Goal: Transaction & Acquisition: Purchase product/service

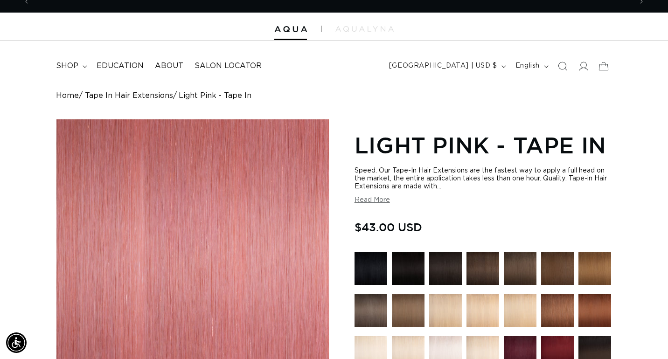
scroll to position [0, 1204]
click at [586, 62] on icon at bounding box center [584, 66] width 10 height 9
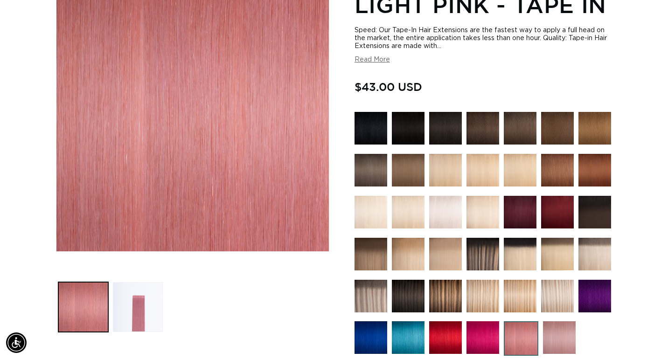
scroll to position [332, 0]
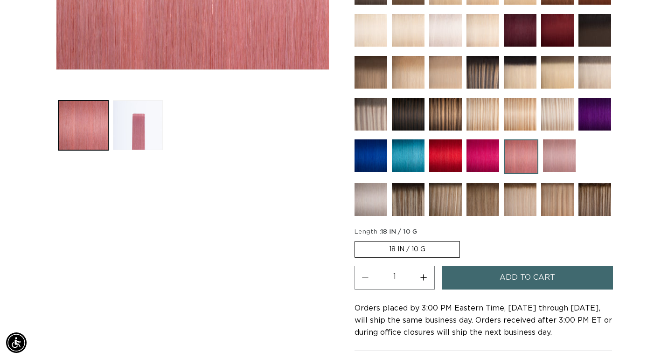
click at [525, 275] on span "Add to cart" at bounding box center [528, 278] width 56 height 24
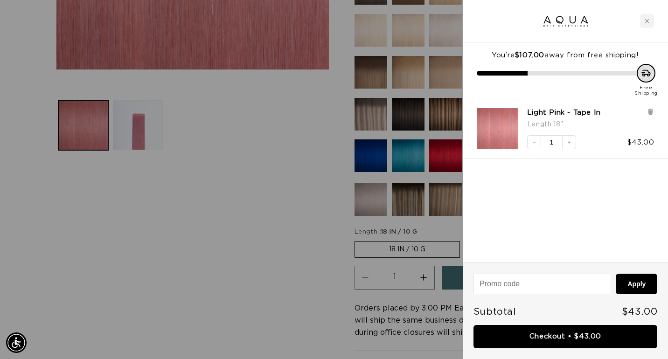
scroll to position [0, 0]
click at [295, 293] on div at bounding box center [334, 179] width 668 height 359
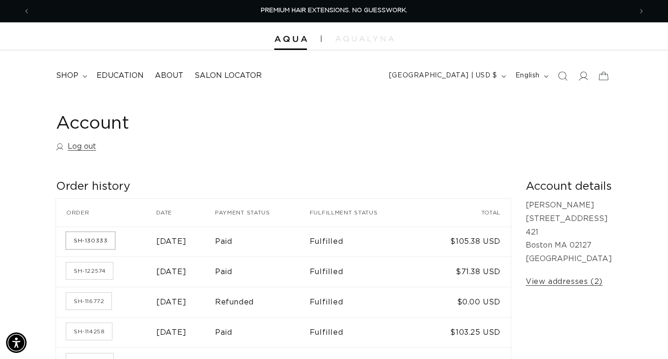
click at [99, 239] on link "SH-130333" at bounding box center [90, 240] width 49 height 17
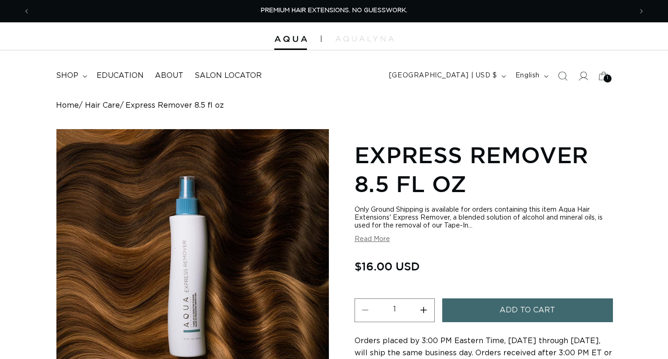
scroll to position [110, 0]
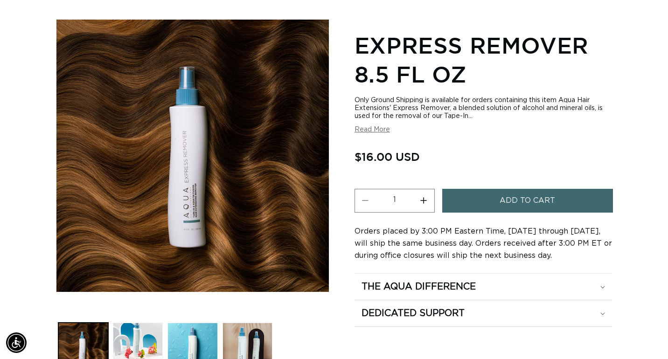
click at [499, 203] on button "Add to cart" at bounding box center [527, 201] width 171 height 24
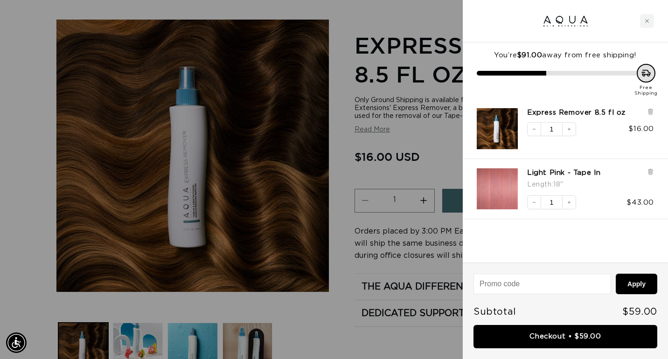
scroll to position [0, 1204]
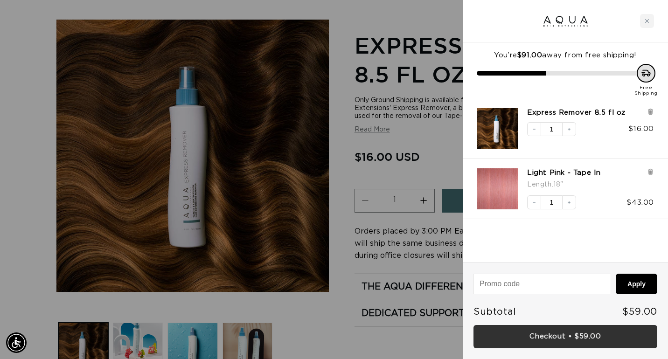
click at [549, 337] on link "Checkout • $59.00" at bounding box center [566, 337] width 184 height 24
